Goal: Book appointment/travel/reservation

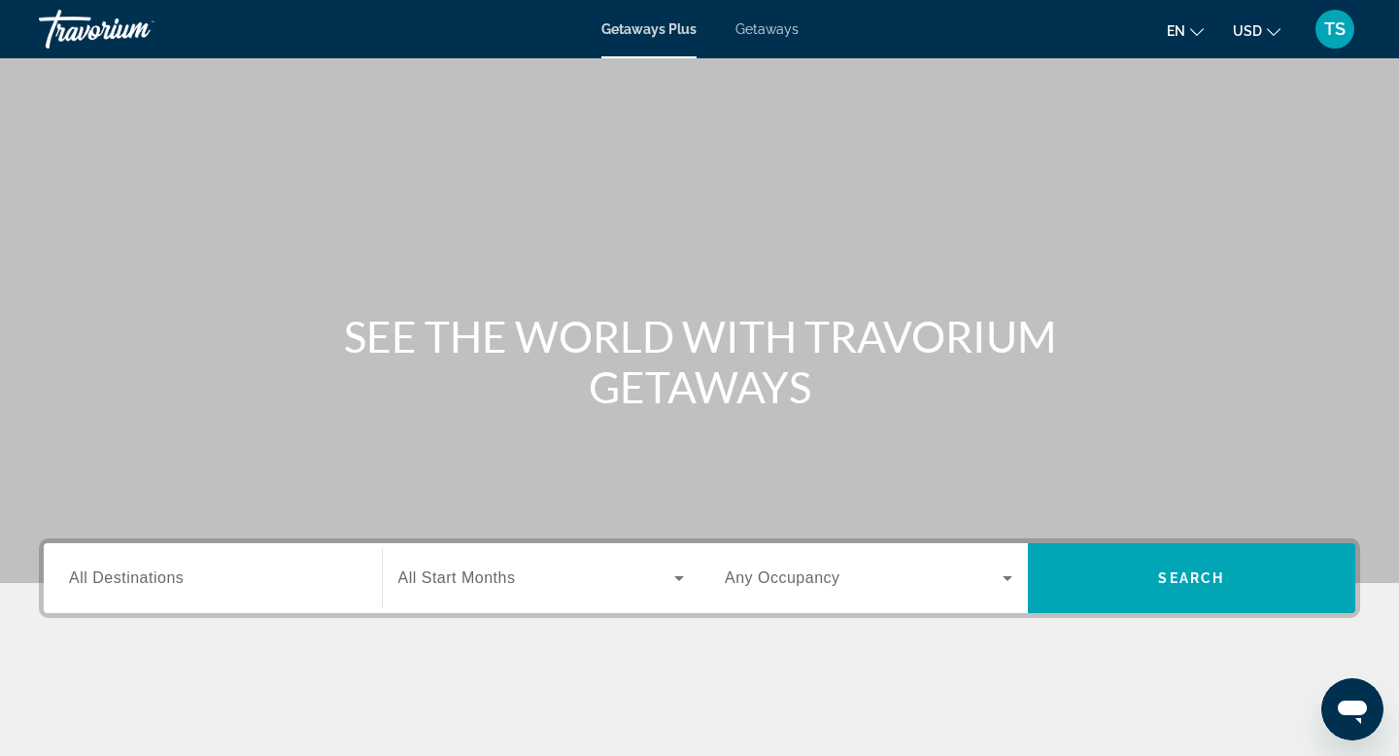
click at [845, 194] on div "Main content" at bounding box center [699, 291] width 1399 height 583
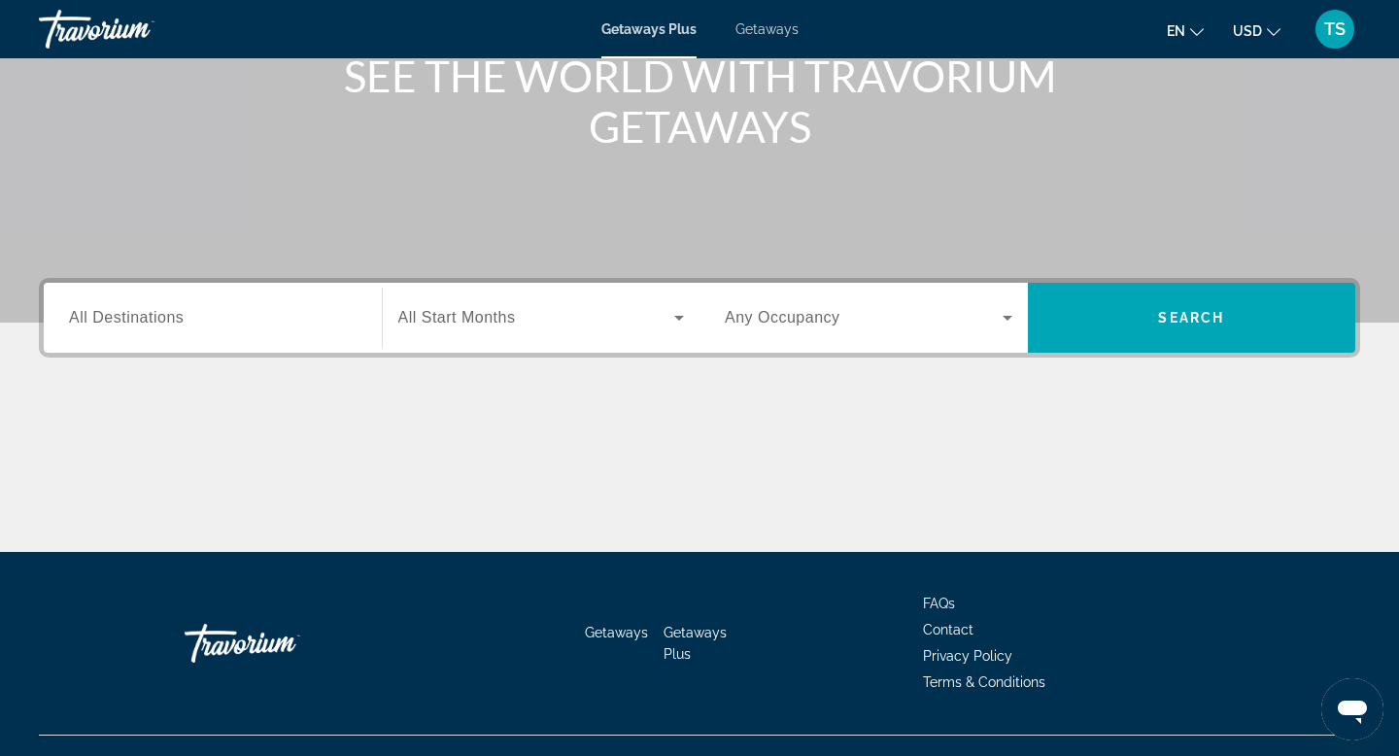
scroll to position [294, 0]
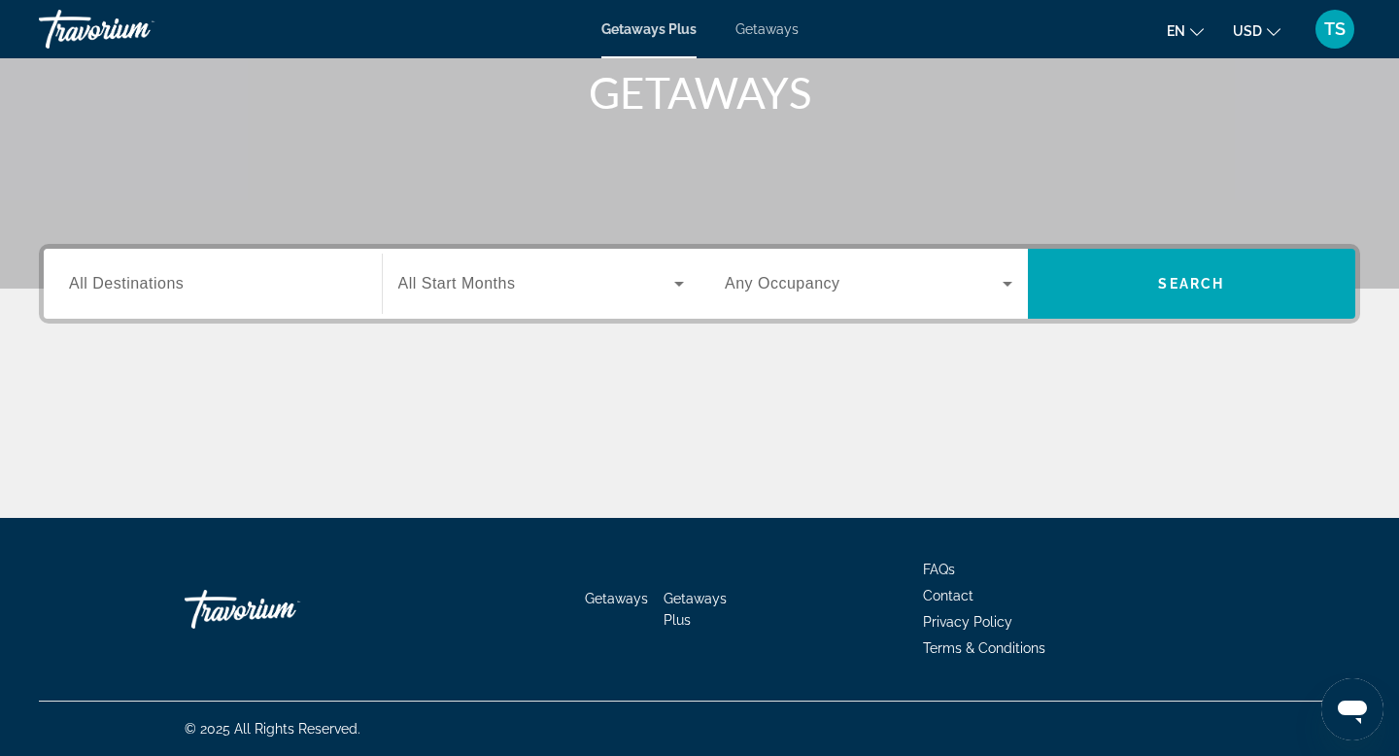
click at [271, 289] on input "Destination All Destinations" at bounding box center [213, 284] width 288 height 23
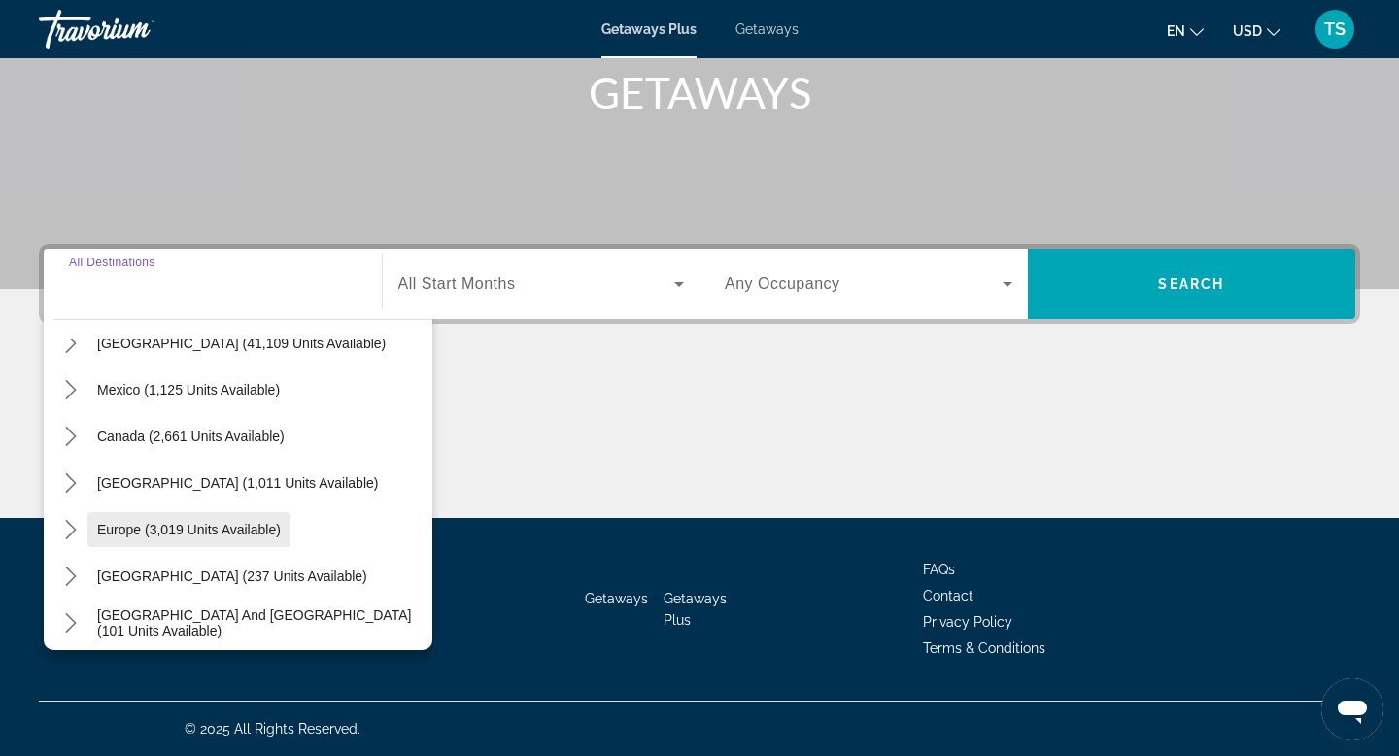
scroll to position [0, 0]
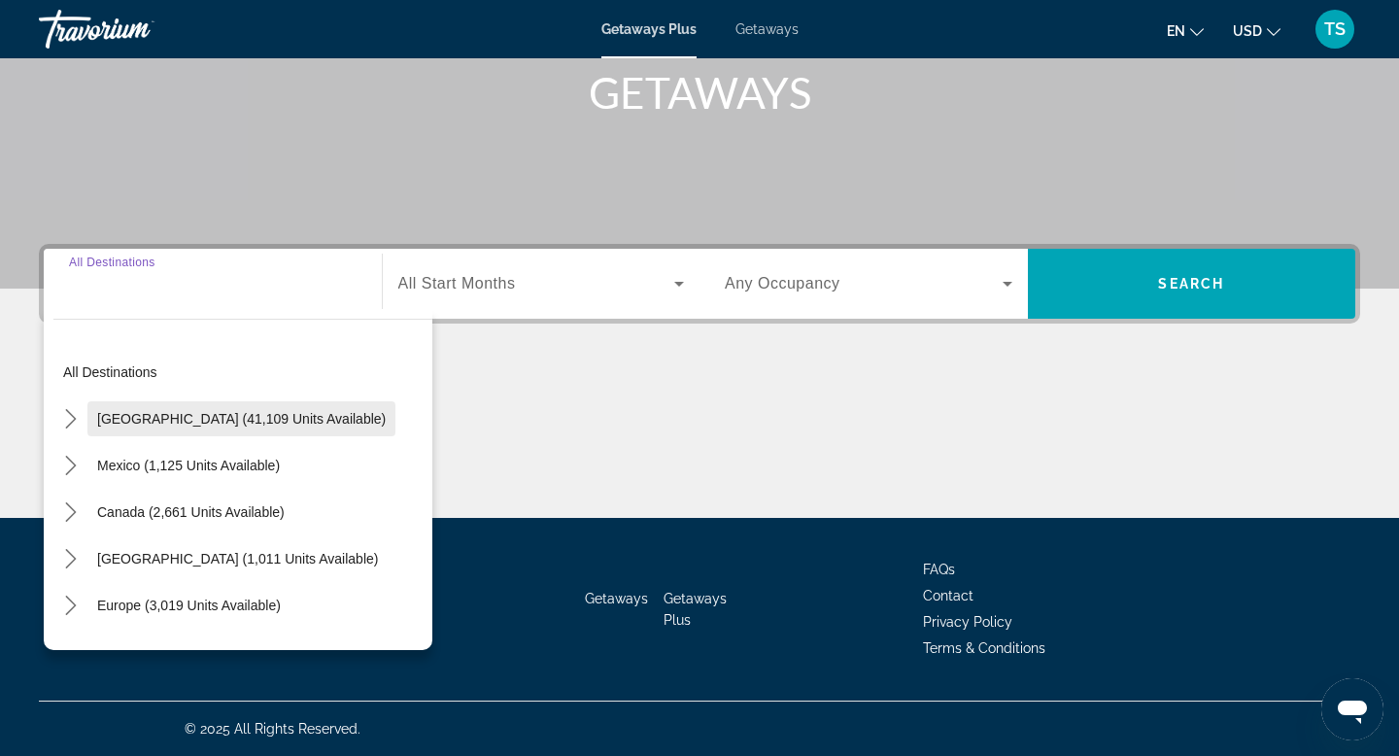
click at [229, 417] on span "[GEOGRAPHIC_DATA] (41,109 units available)" at bounding box center [241, 419] width 289 height 16
type input "**********"
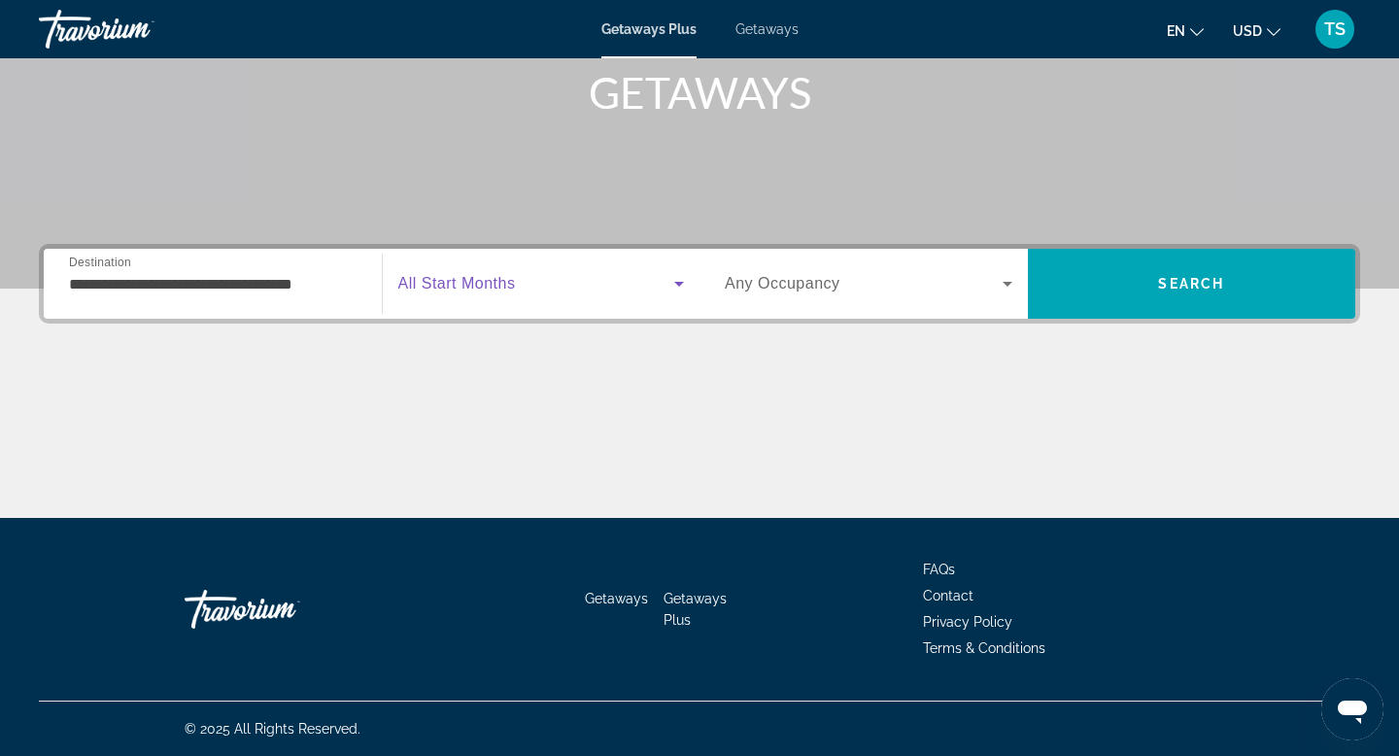
click at [548, 292] on span "Search widget" at bounding box center [536, 283] width 277 height 23
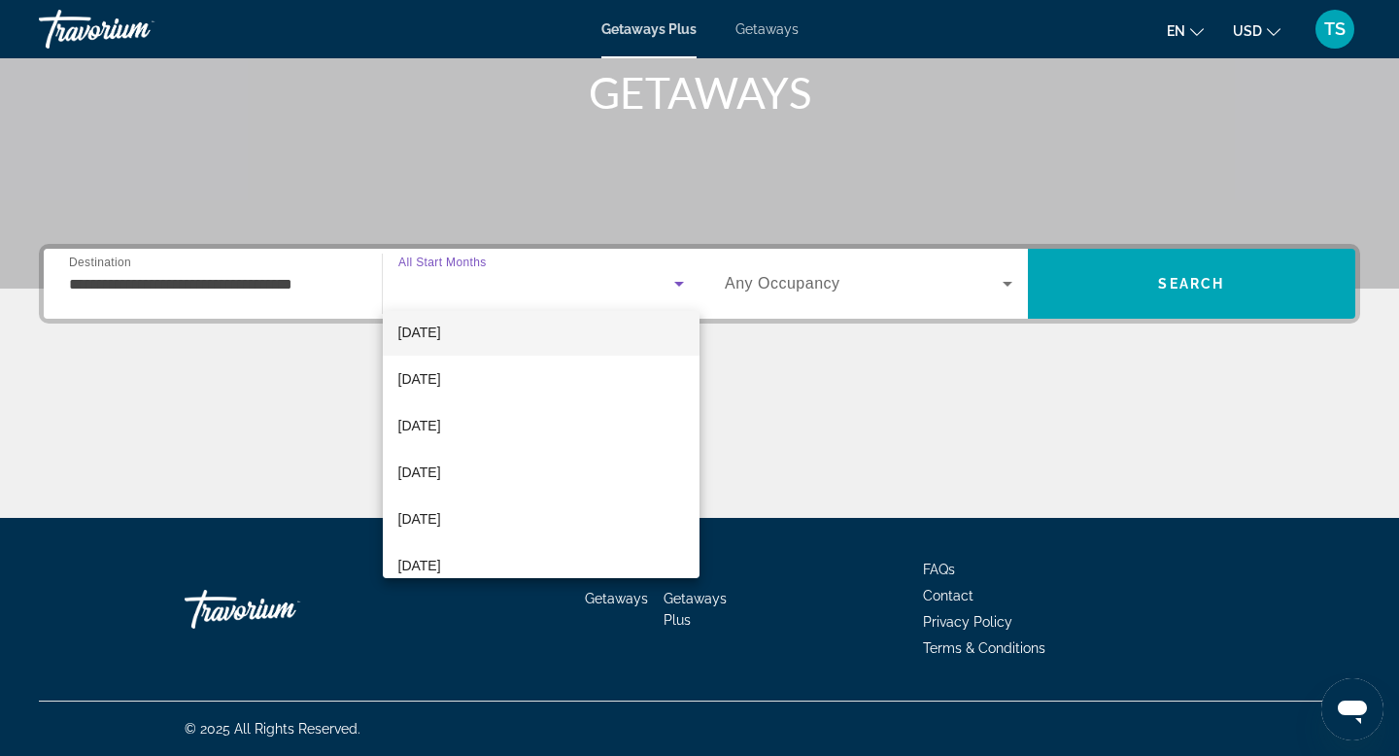
scroll to position [68, 0]
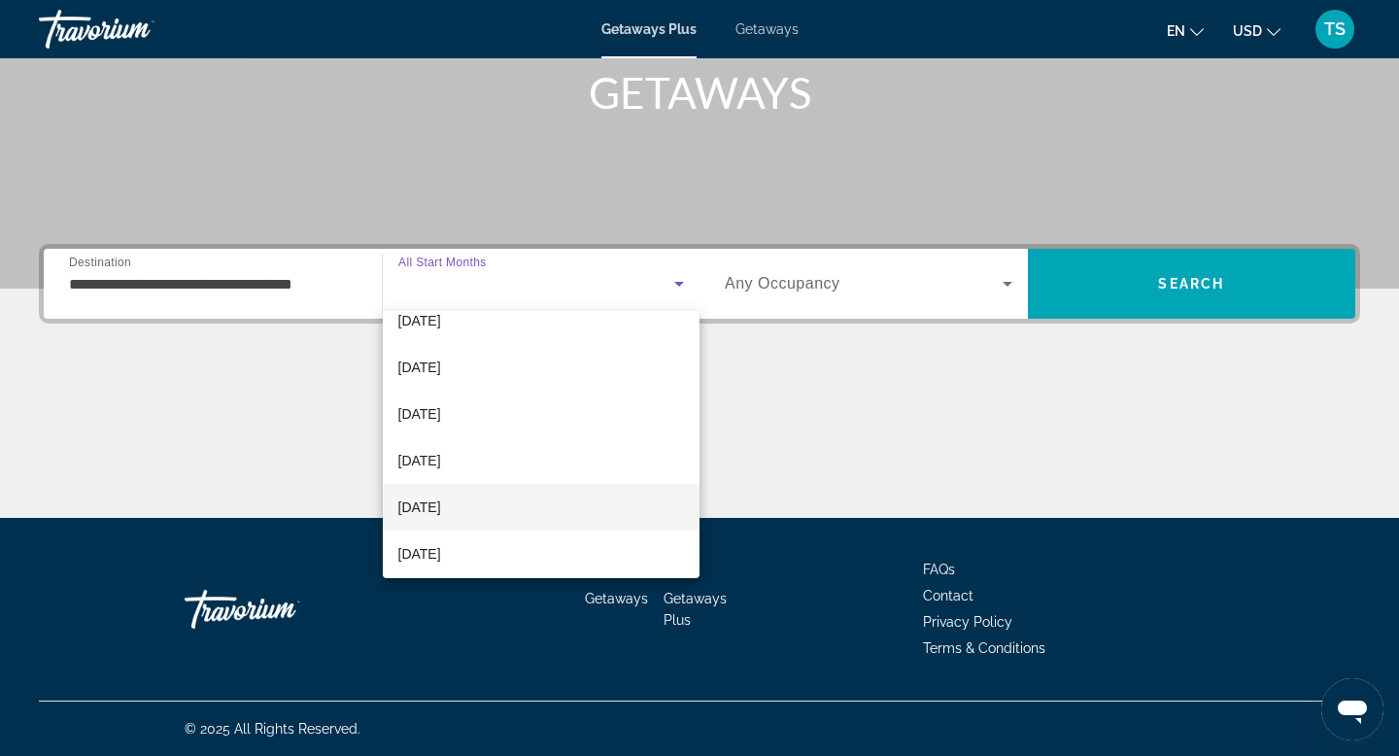
click at [525, 515] on mat-option "[DATE]" at bounding box center [542, 507] width 318 height 47
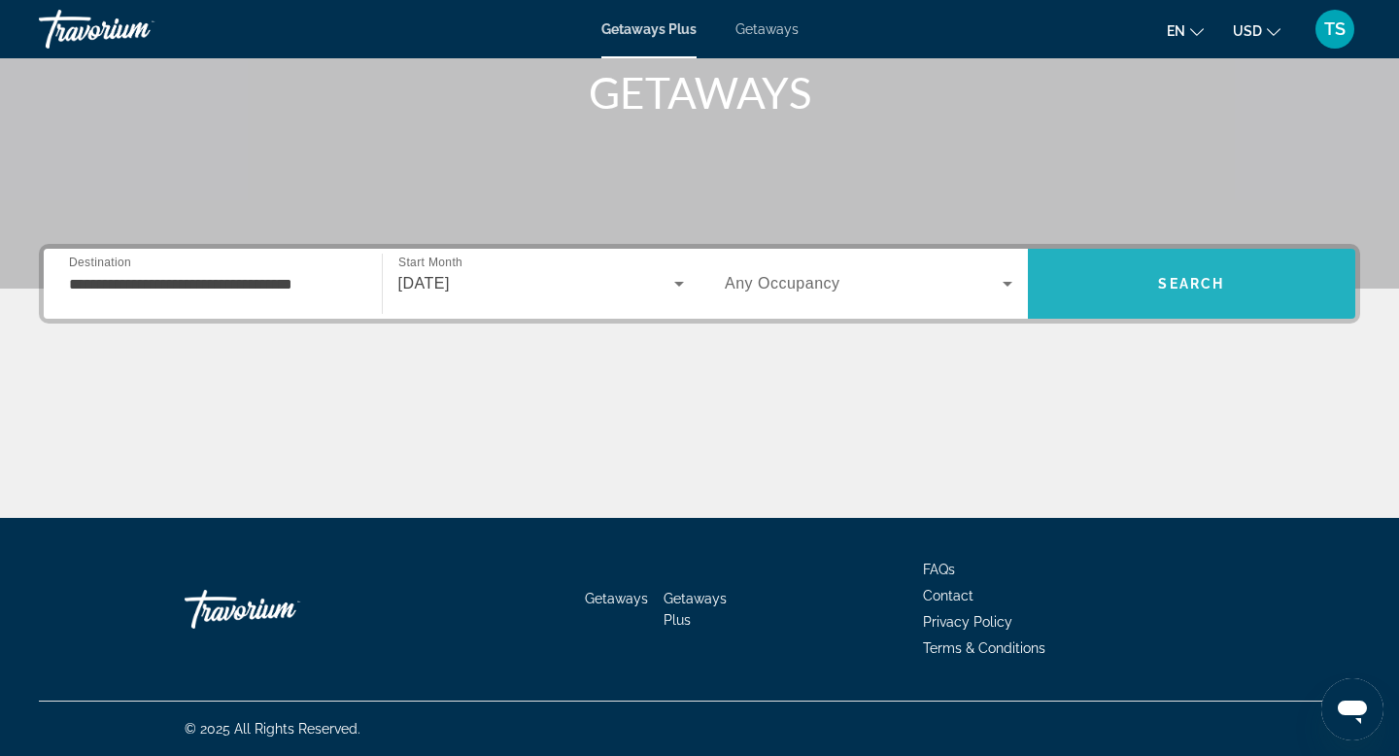
click at [1188, 304] on span "Search" at bounding box center [1192, 283] width 328 height 47
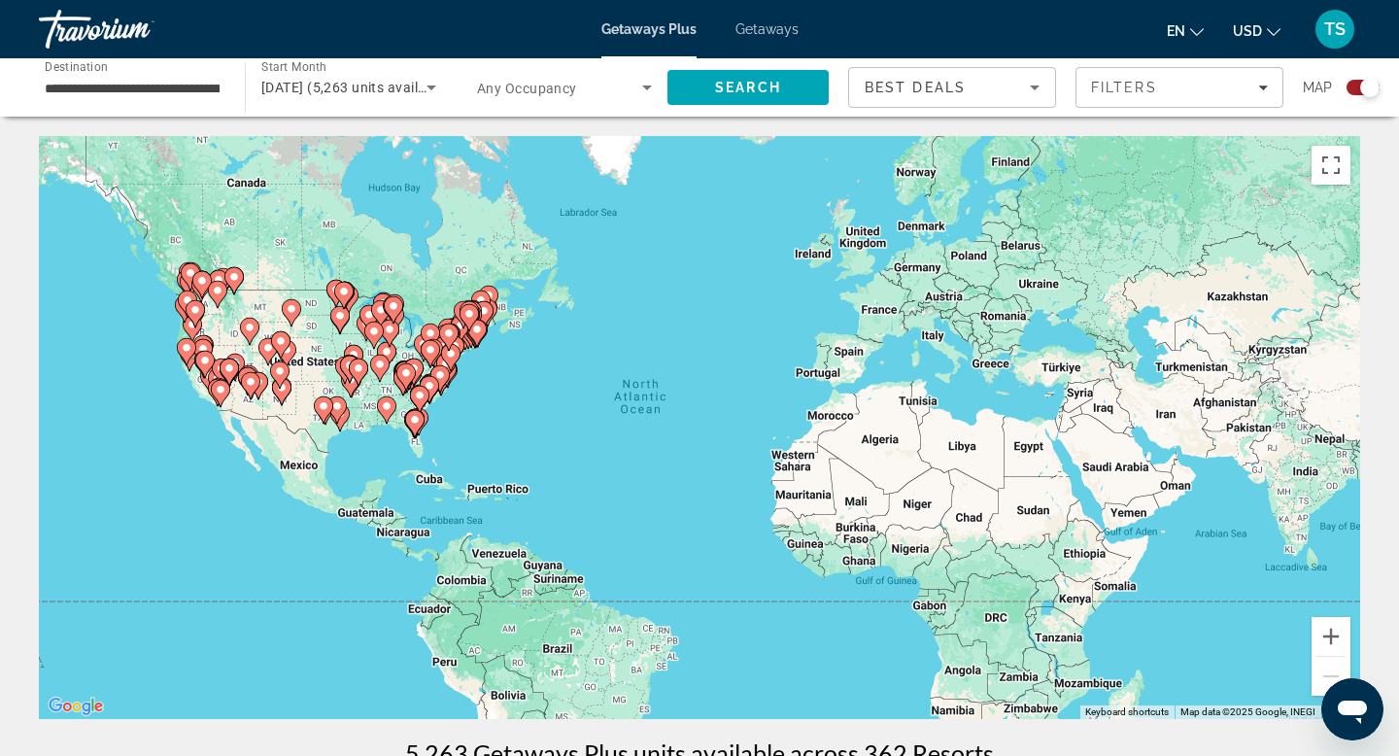
click at [616, 96] on span "Search widget" at bounding box center [559, 87] width 165 height 23
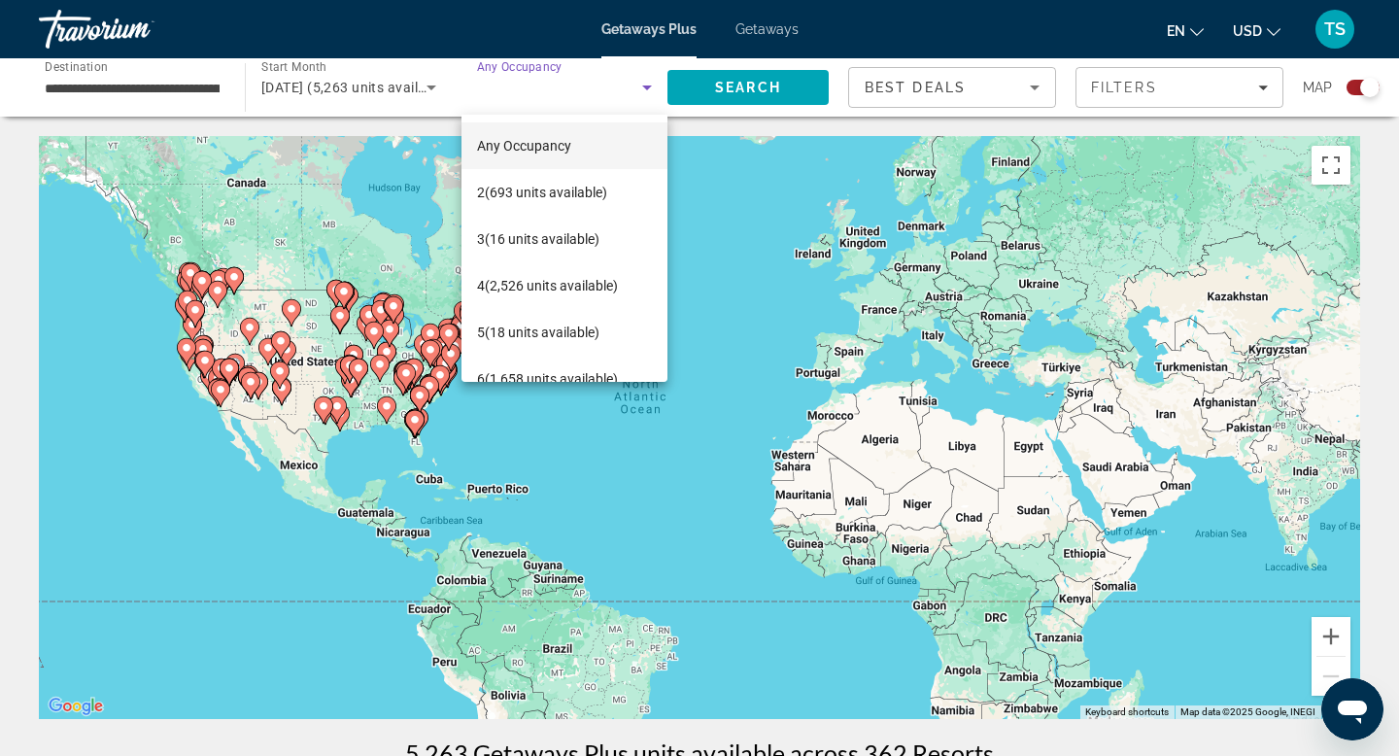
click at [1209, 99] on div at bounding box center [699, 378] width 1399 height 756
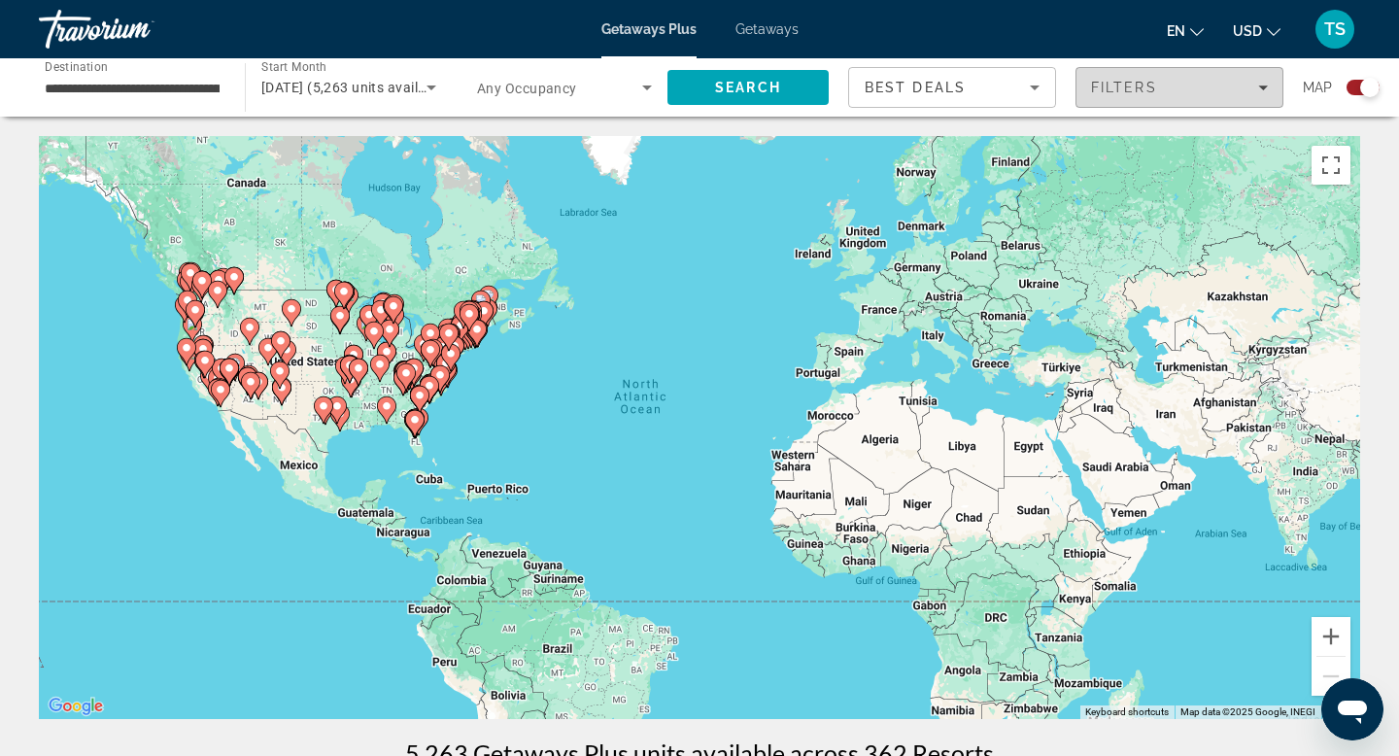
click at [1204, 101] on span "Filters" at bounding box center [1179, 87] width 206 height 47
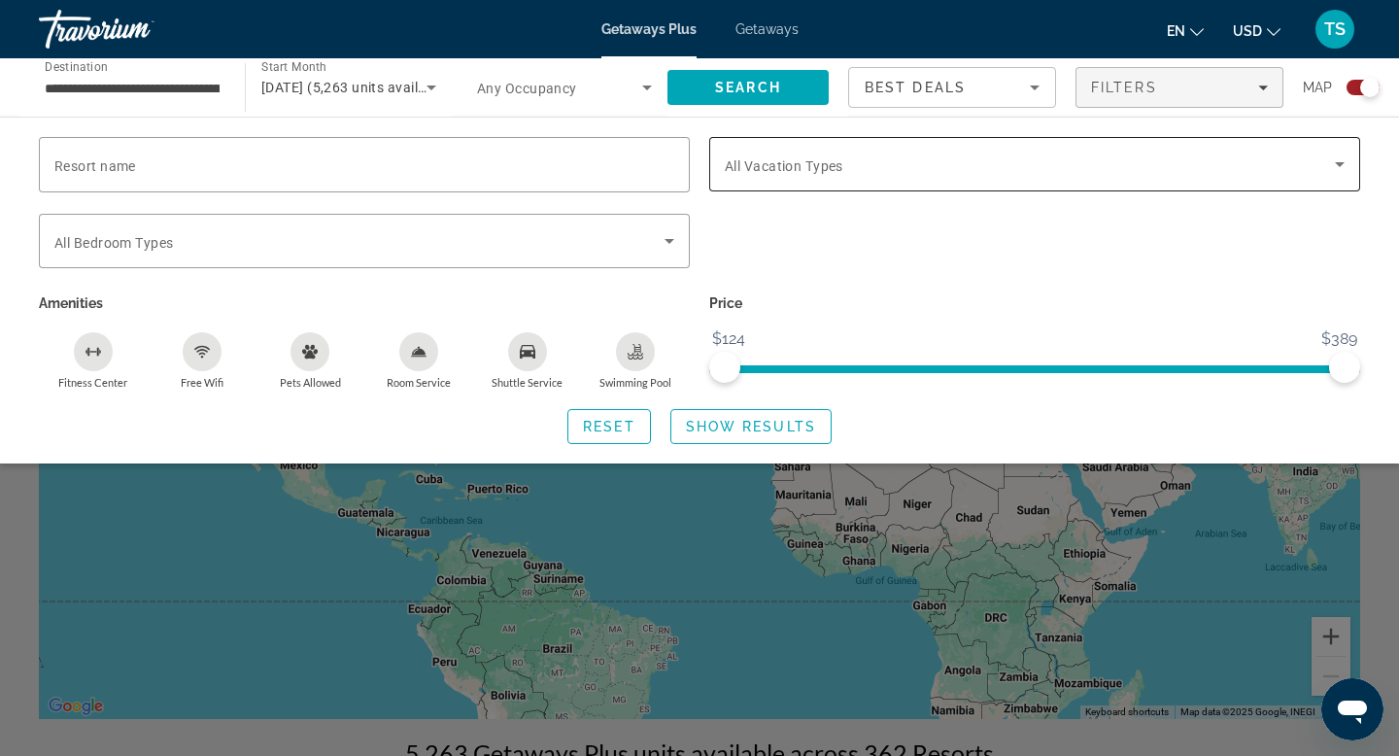
click at [1174, 183] on div "Search widget" at bounding box center [1035, 164] width 620 height 54
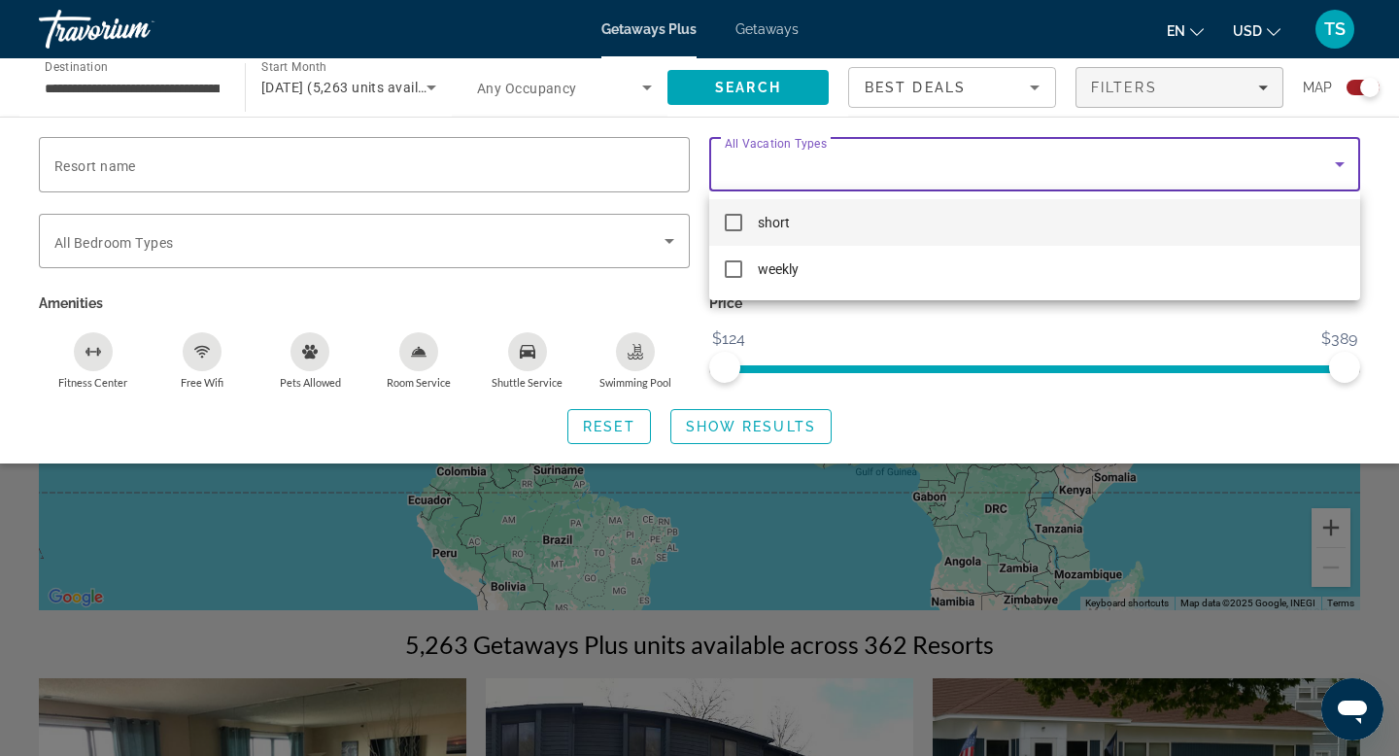
scroll to position [112, 0]
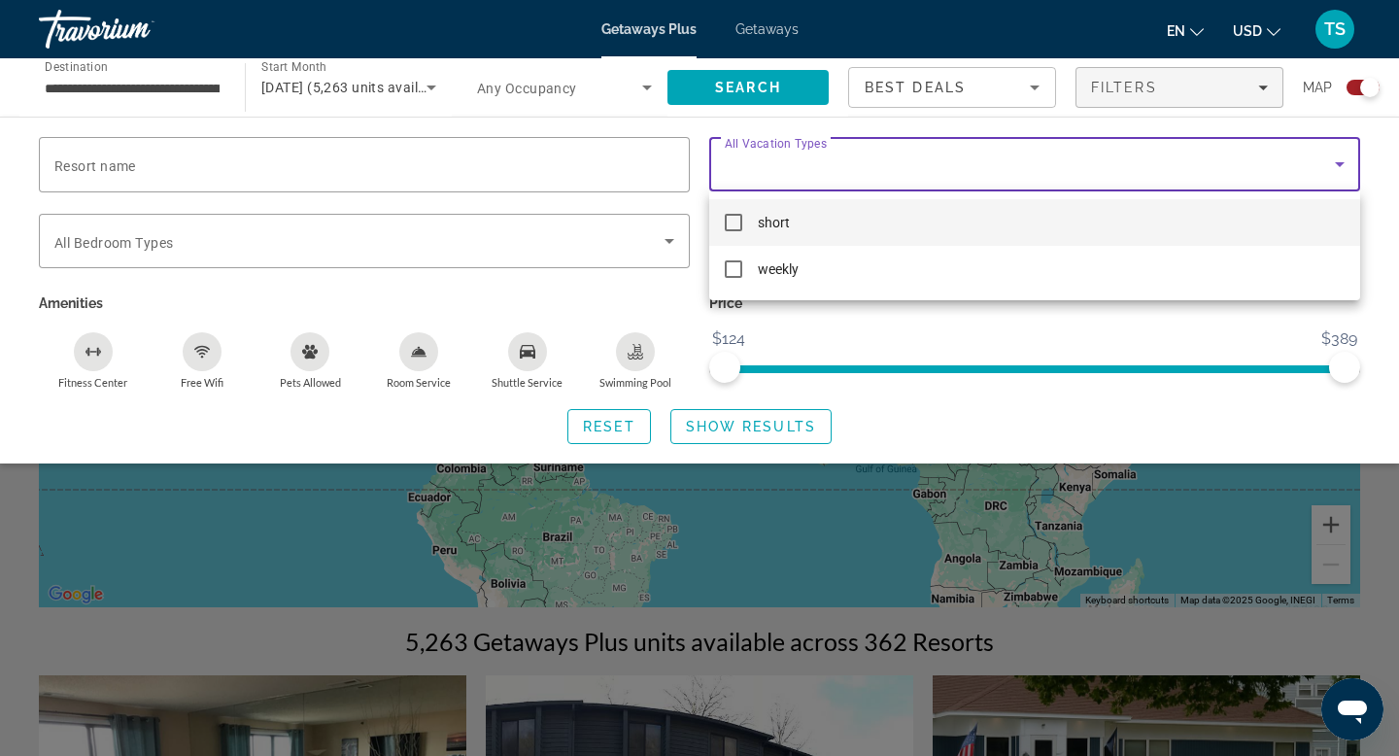
click at [827, 25] on div at bounding box center [699, 378] width 1399 height 756
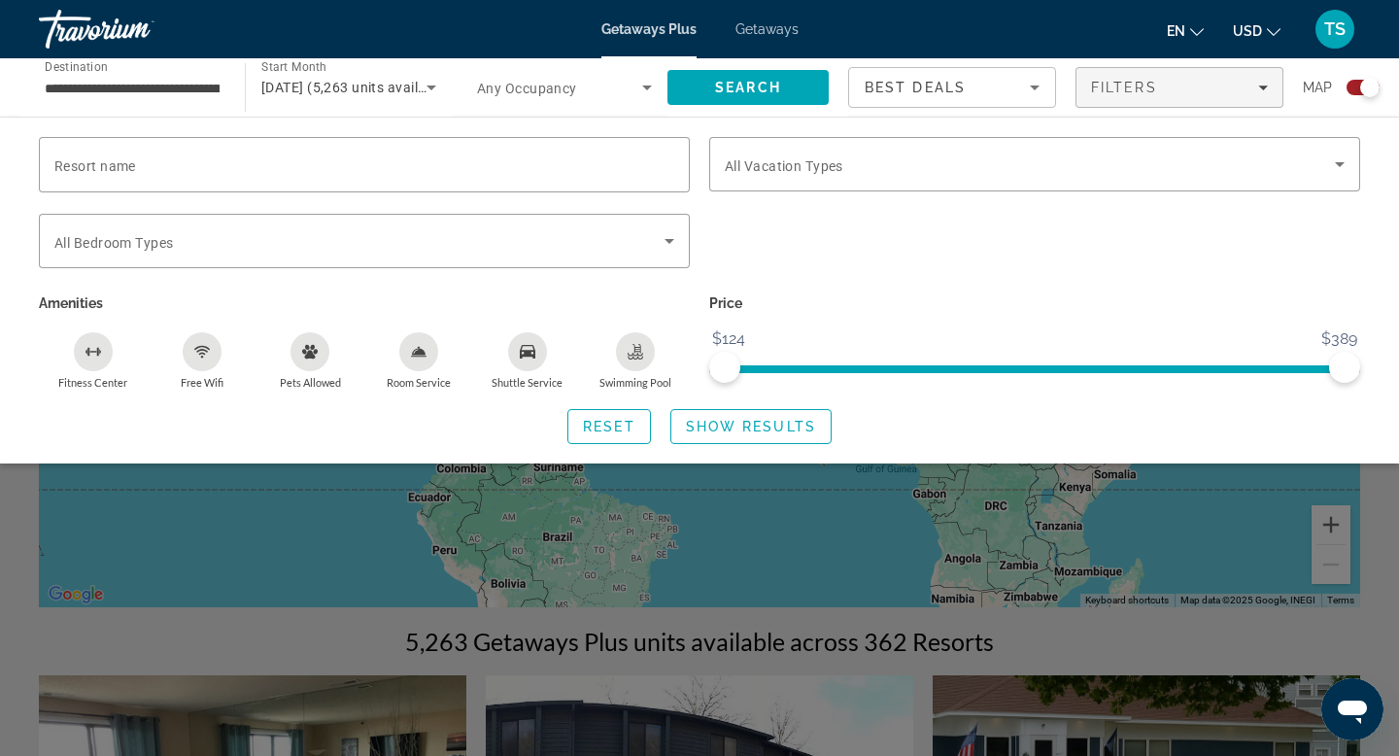
click at [742, 44] on div "Getaways Plus Getaways en English Español Français Italiano Português русский U…" at bounding box center [699, 29] width 1399 height 51
click at [765, 22] on span "Getaways" at bounding box center [766, 29] width 63 height 16
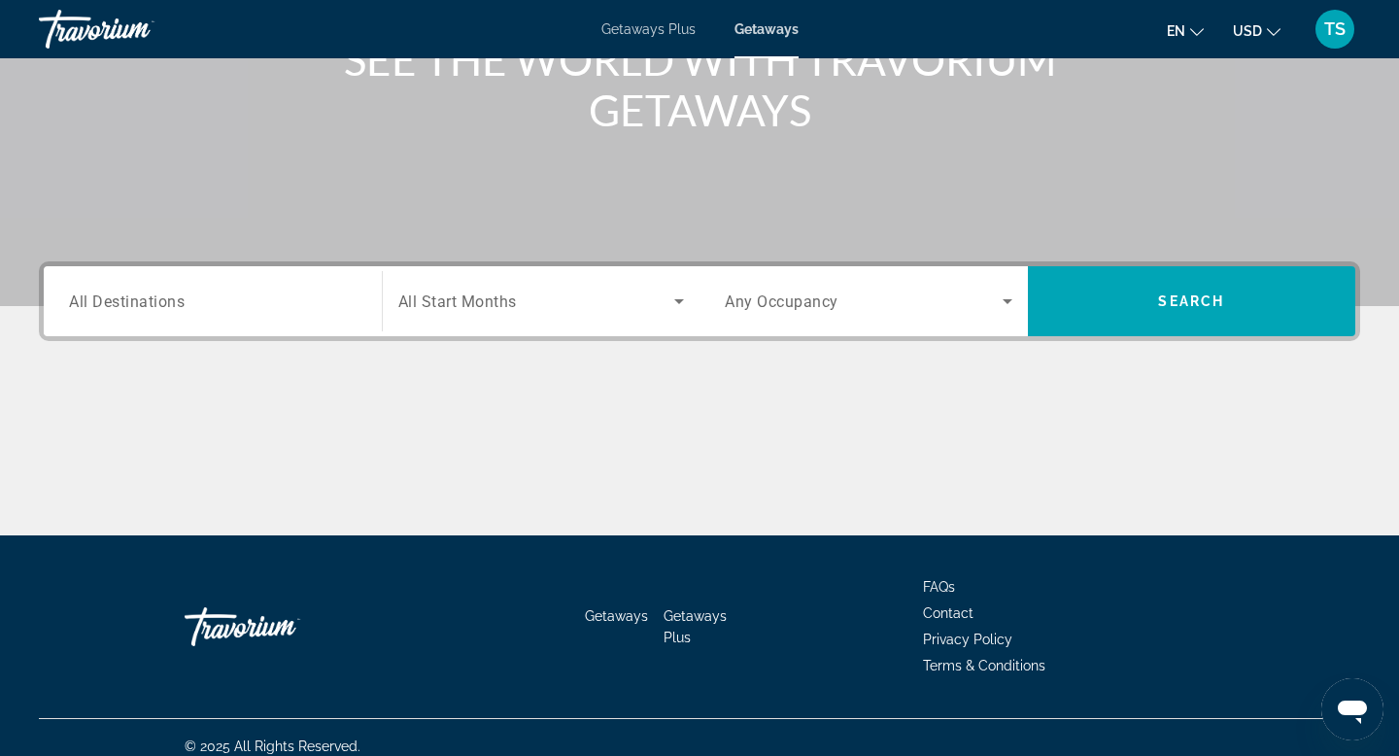
scroll to position [294, 0]
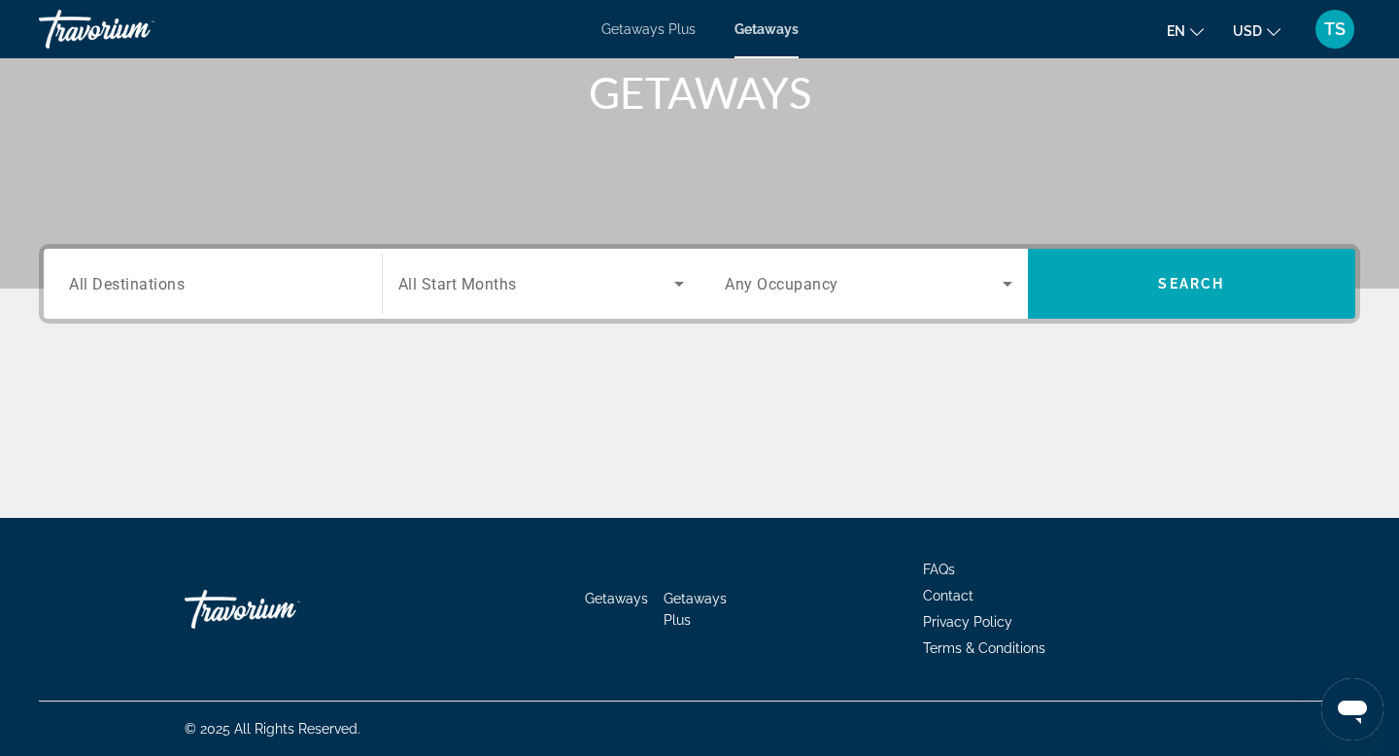
click at [671, 42] on div "Getaways Plus Getaways en English Español Français Italiano Português русский U…" at bounding box center [699, 29] width 1399 height 51
click at [669, 35] on span "Getaways Plus" at bounding box center [648, 29] width 94 height 16
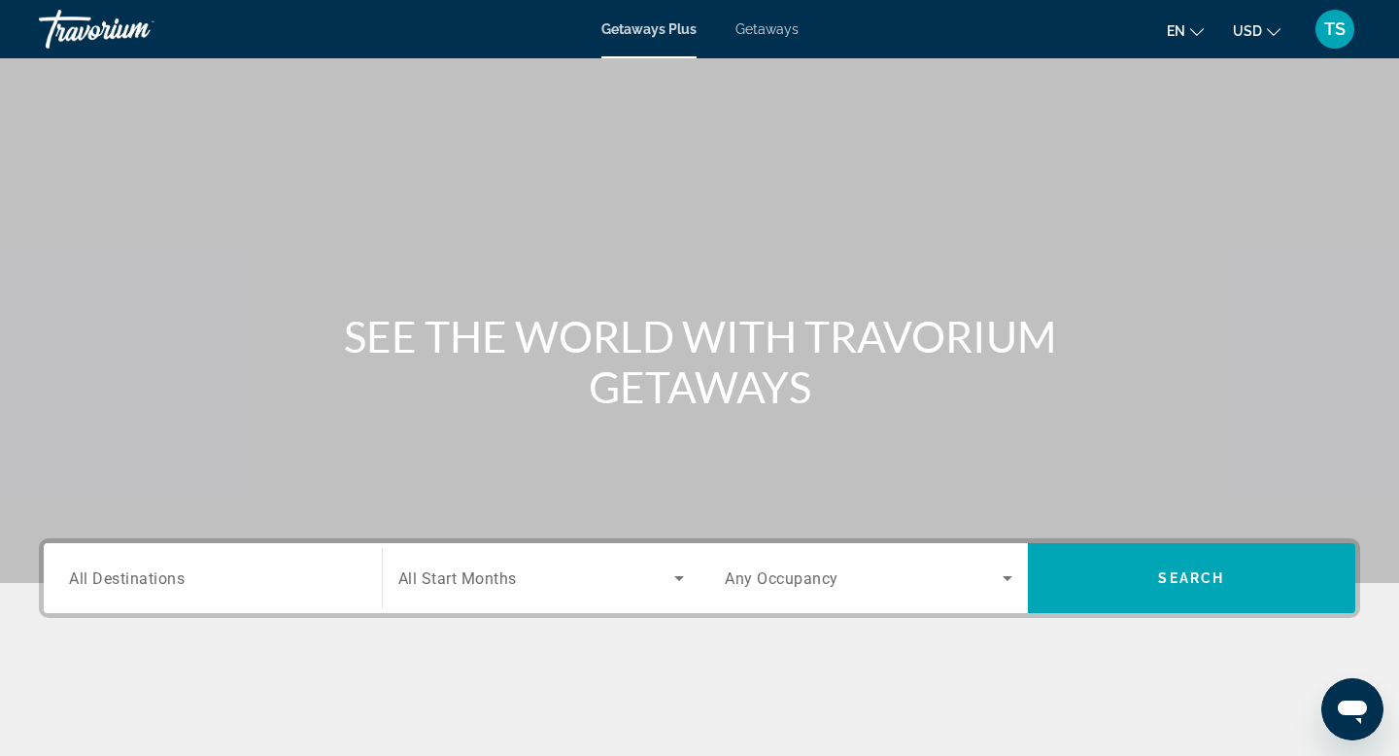
click at [293, 596] on div "Search widget" at bounding box center [213, 578] width 288 height 55
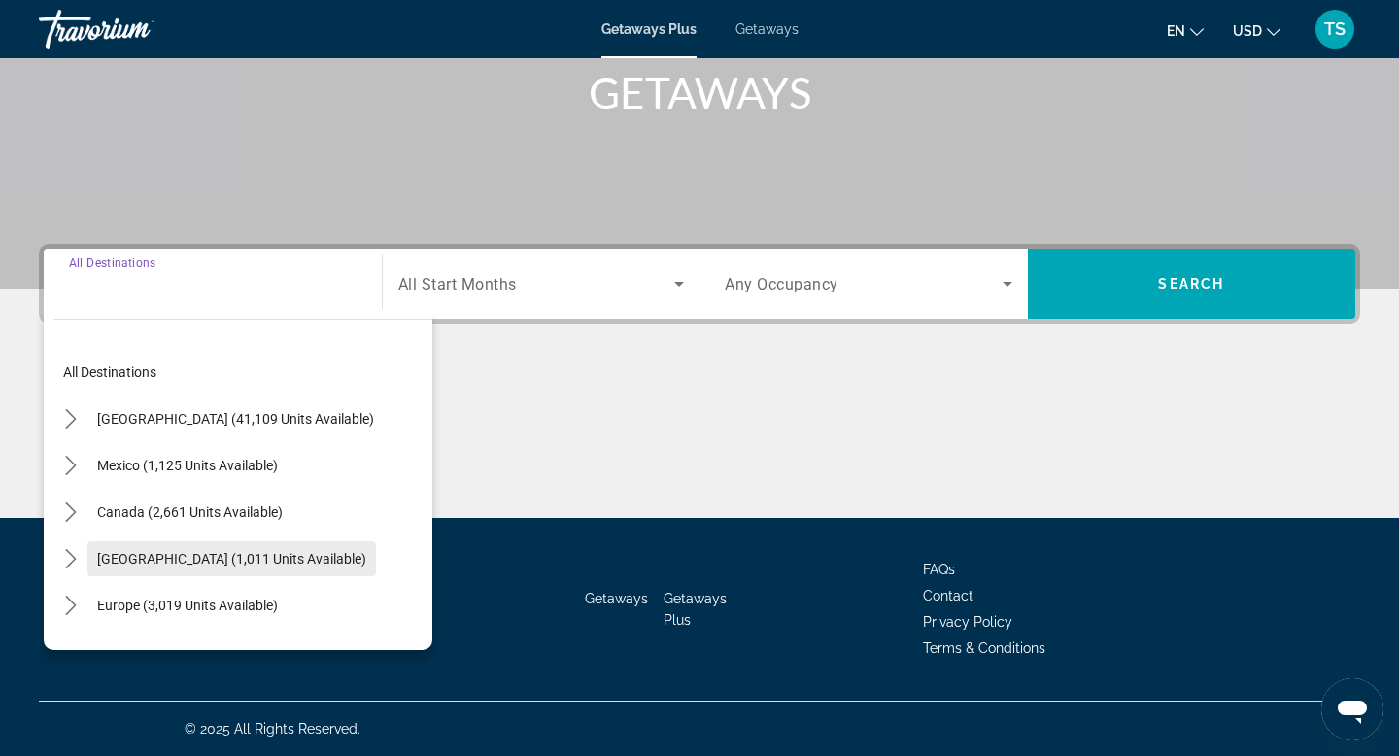
click at [267, 562] on span "[GEOGRAPHIC_DATA] (1,011 units available)" at bounding box center [231, 559] width 269 height 16
type input "**********"
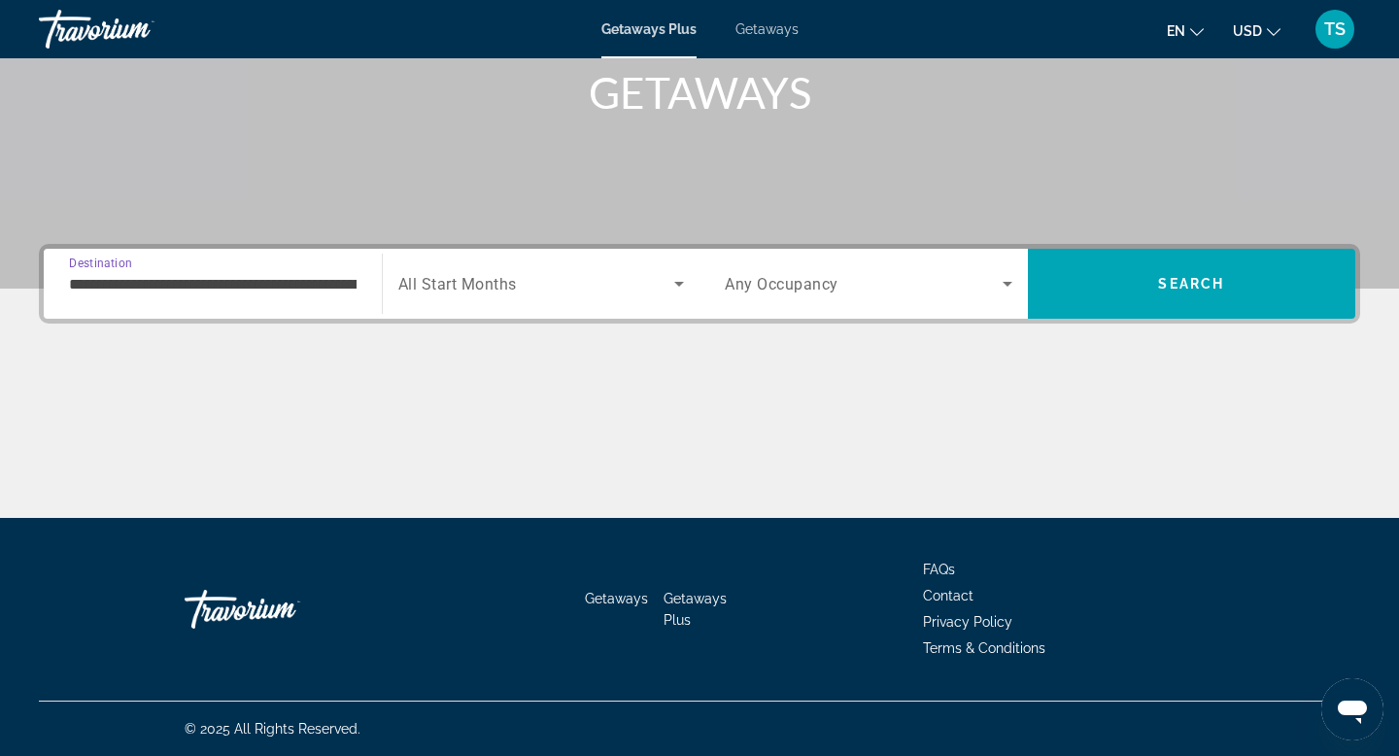
click at [267, 562] on div "Getaways Getaways Plus FAQs Contact Privacy Policy Terms & Conditions" at bounding box center [699, 609] width 1321 height 183
click at [586, 300] on div "Search widget" at bounding box center [541, 283] width 287 height 54
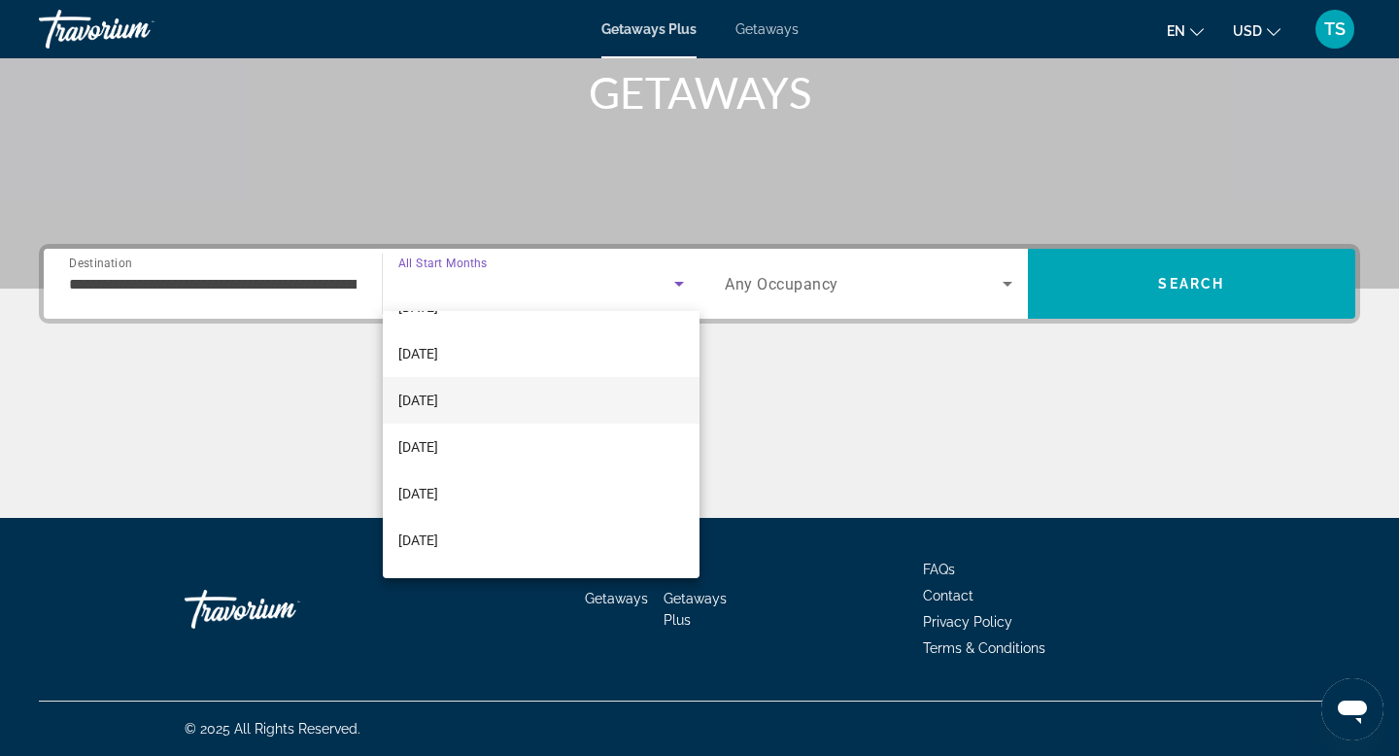
scroll to position [275, 0]
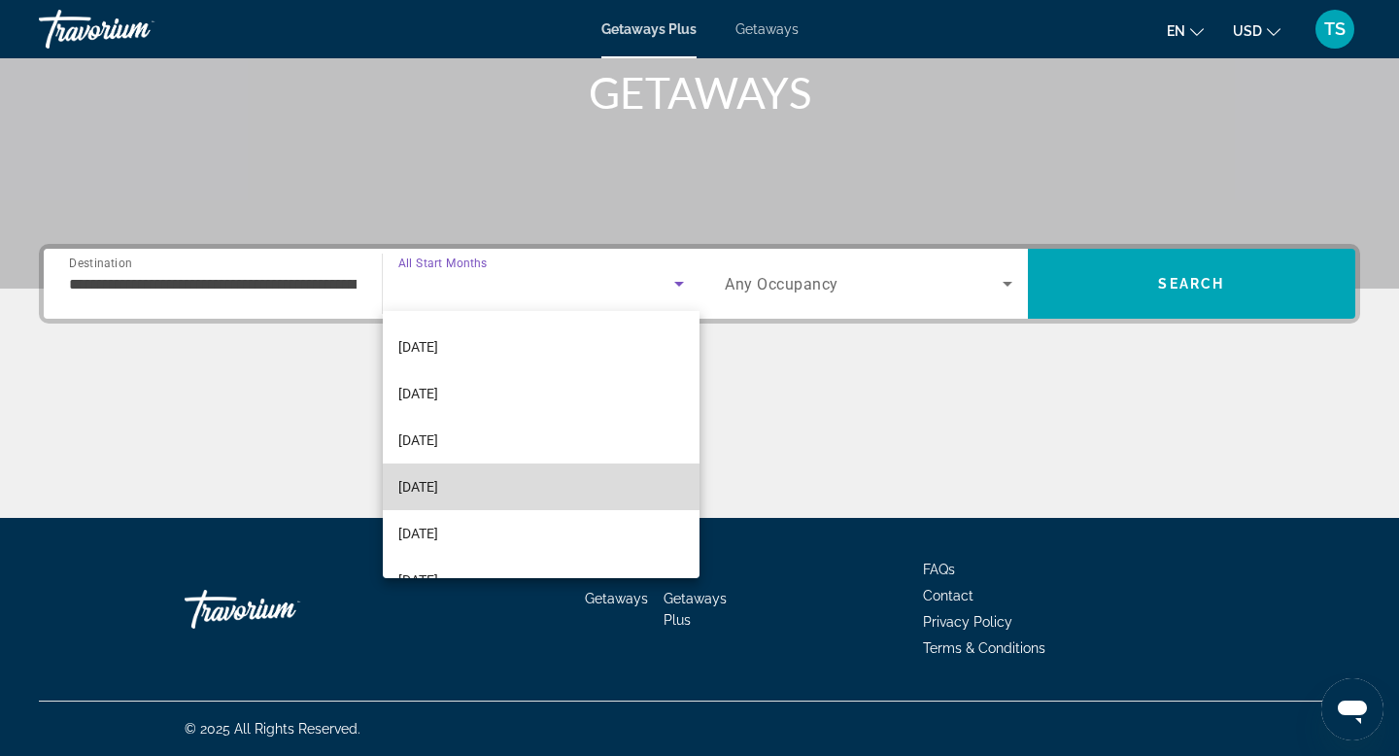
click at [514, 478] on mat-option "[DATE]" at bounding box center [542, 486] width 318 height 47
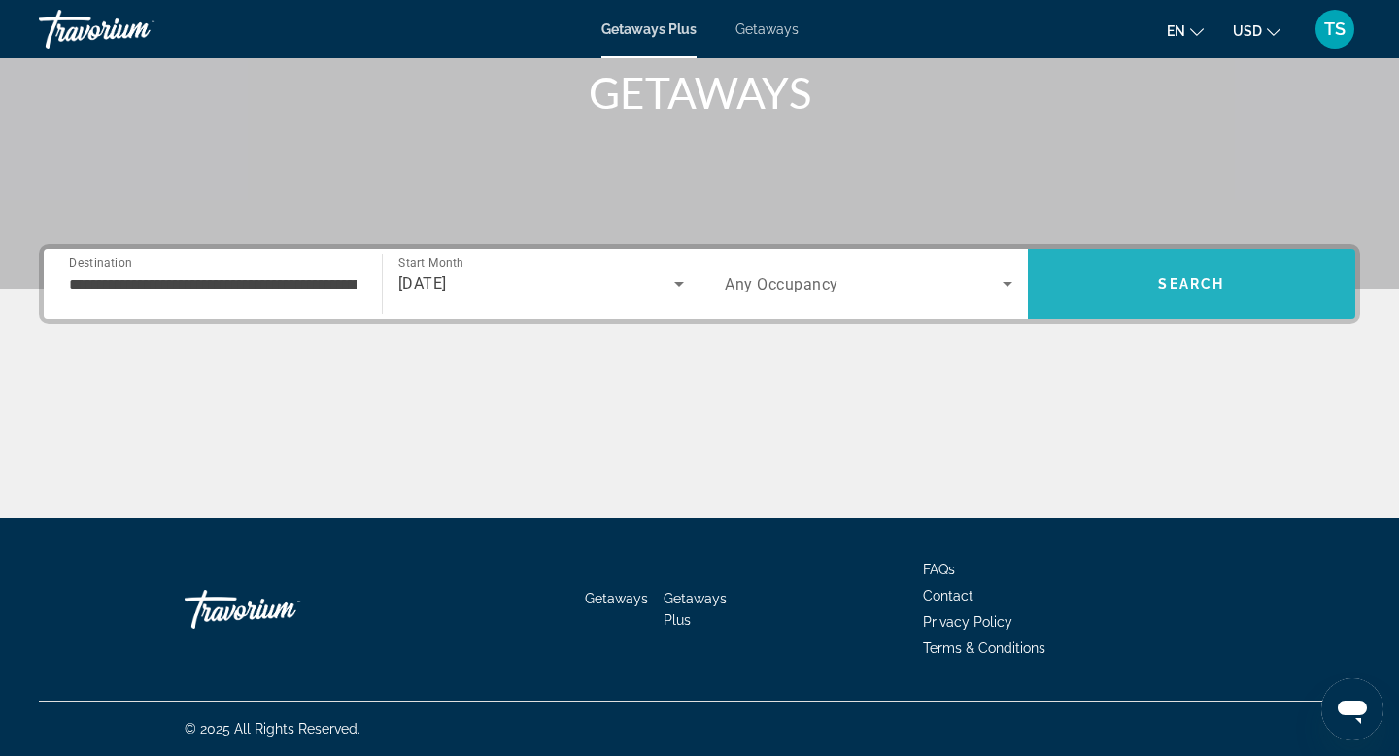
click at [1116, 308] on span "Search" at bounding box center [1192, 284] width 328 height 70
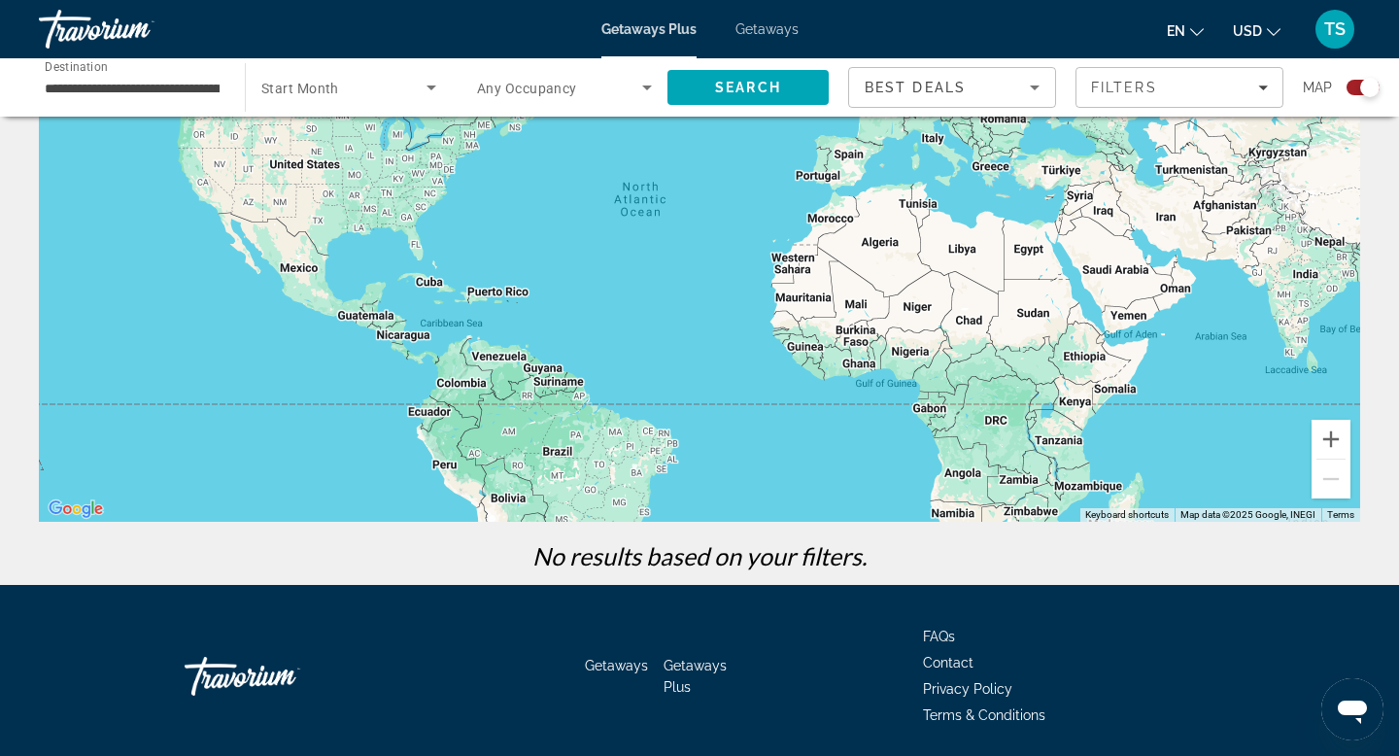
scroll to position [264, 0]
